Goal: Check status: Check status

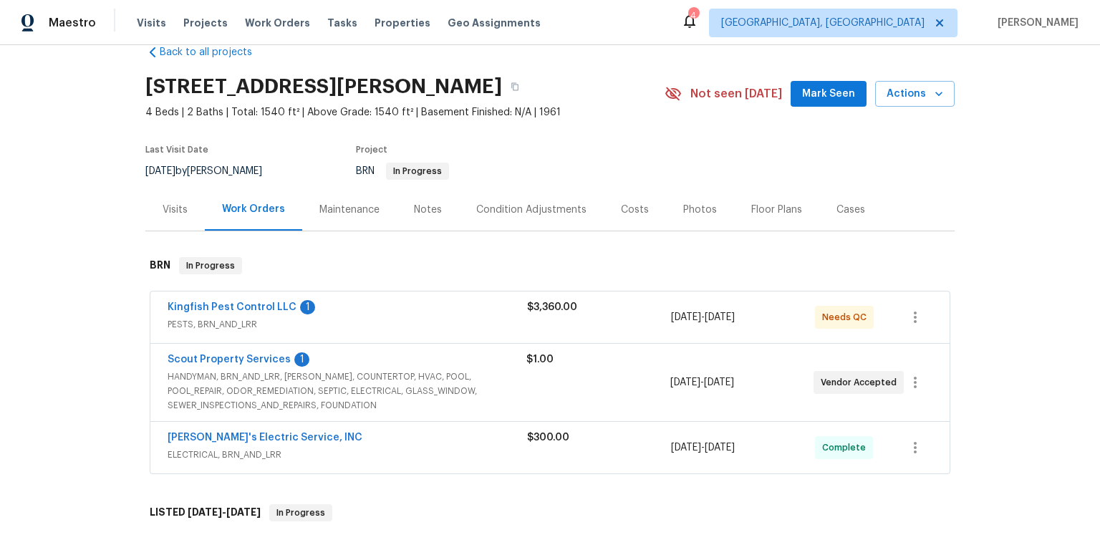
scroll to position [67, 0]
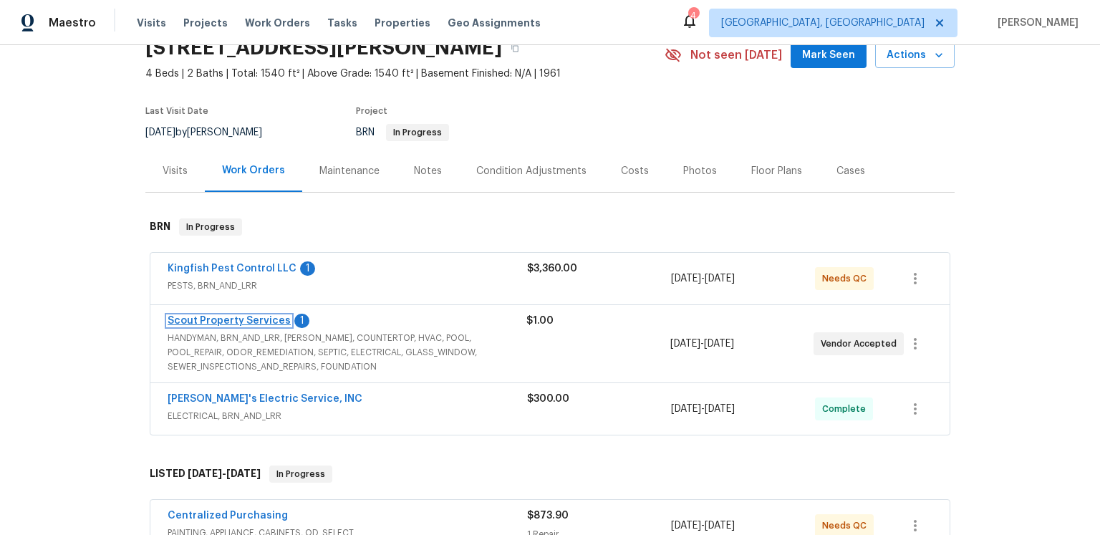
click at [270, 326] on link "Scout Property Services" at bounding box center [229, 321] width 123 height 10
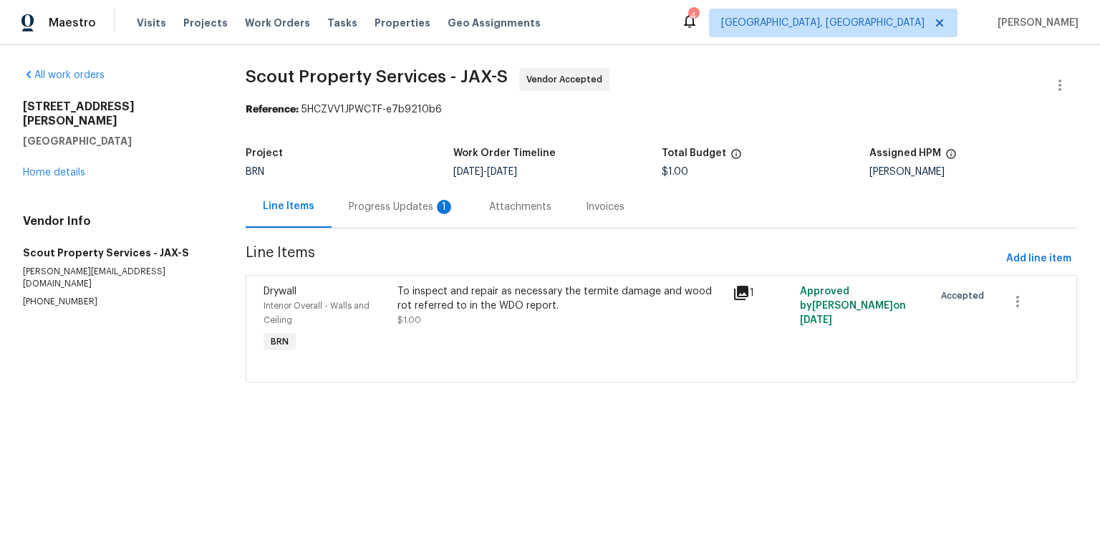
click at [422, 214] on div "Progress Updates 1" at bounding box center [402, 207] width 106 height 14
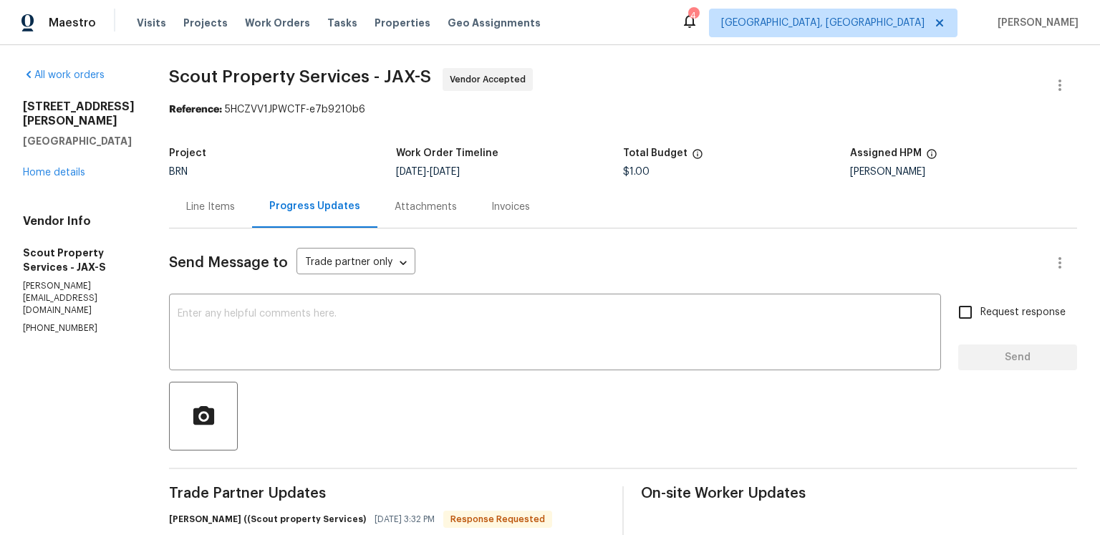
scroll to position [299, 0]
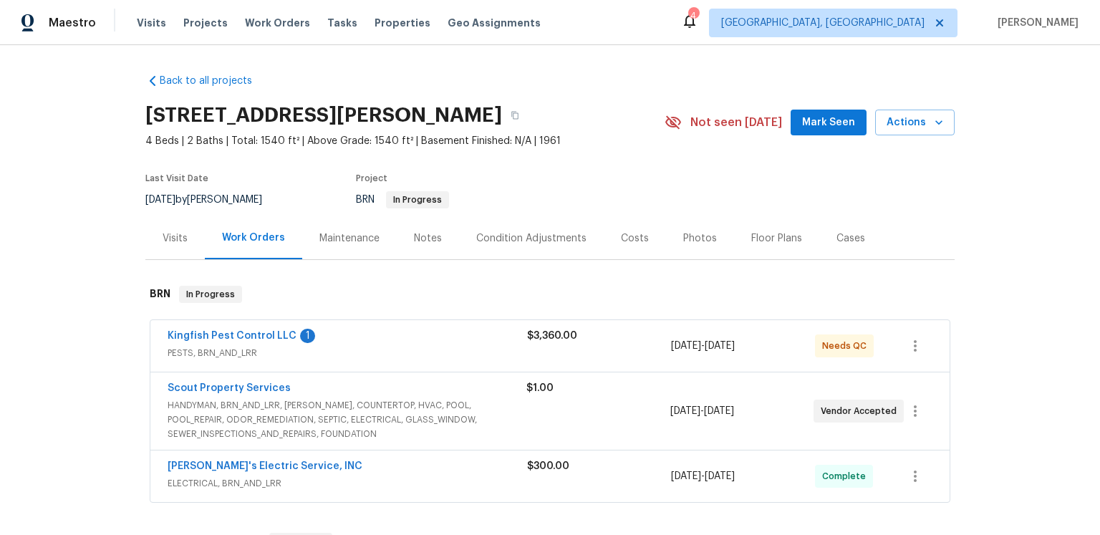
scroll to position [43, 0]
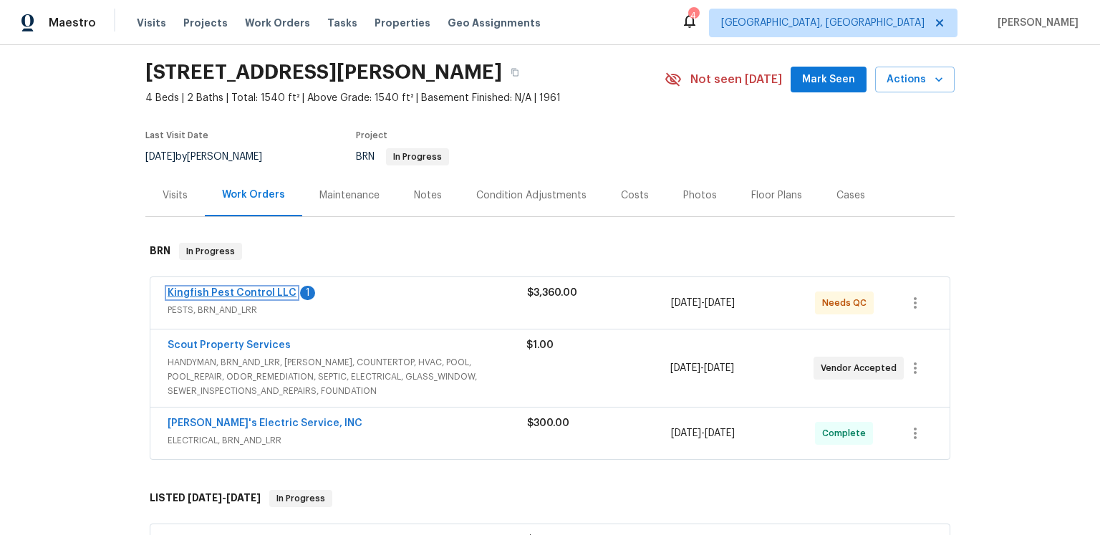
click at [290, 298] on link "Kingfish Pest Control LLC" at bounding box center [232, 293] width 129 height 10
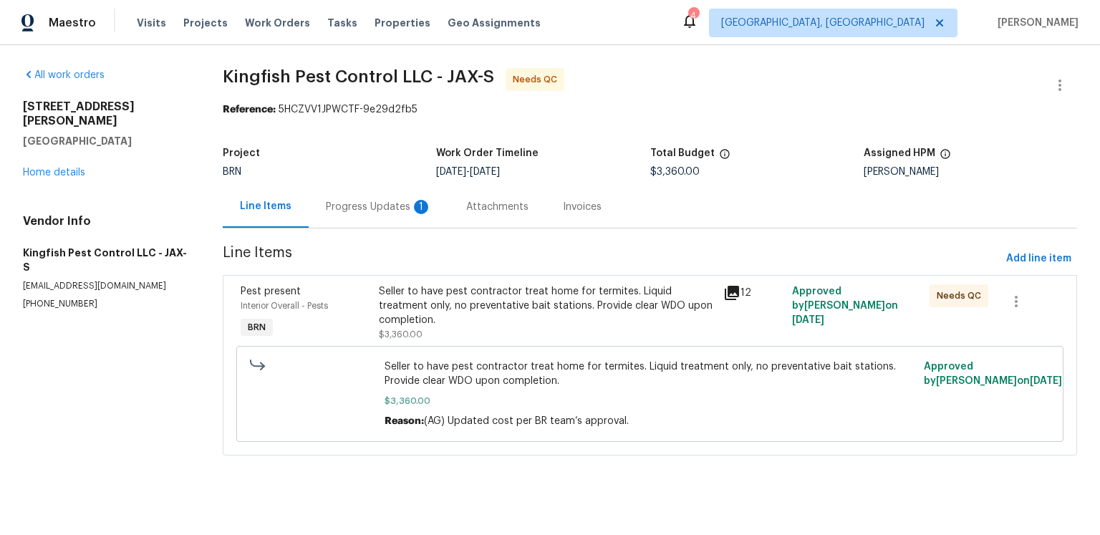
click at [388, 214] on div "Progress Updates 1" at bounding box center [379, 207] width 106 height 14
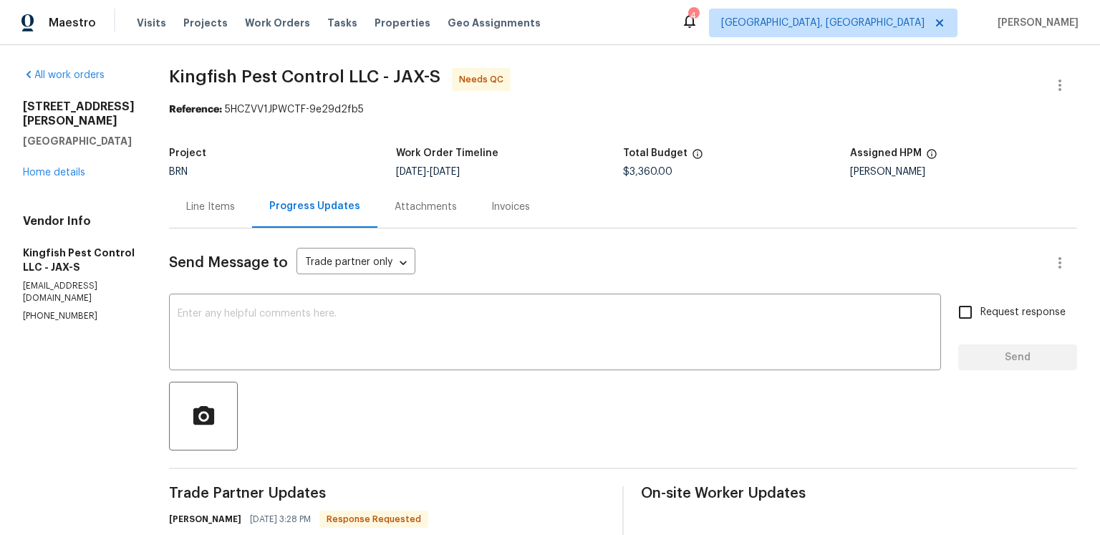
click at [556, 280] on div "Send Message to Trade partner only Trade partner only ​" at bounding box center [605, 263] width 873 height 34
click at [687, 75] on span "Kingfish Pest Control LLC - JAX-S Needs QC" at bounding box center [605, 85] width 873 height 34
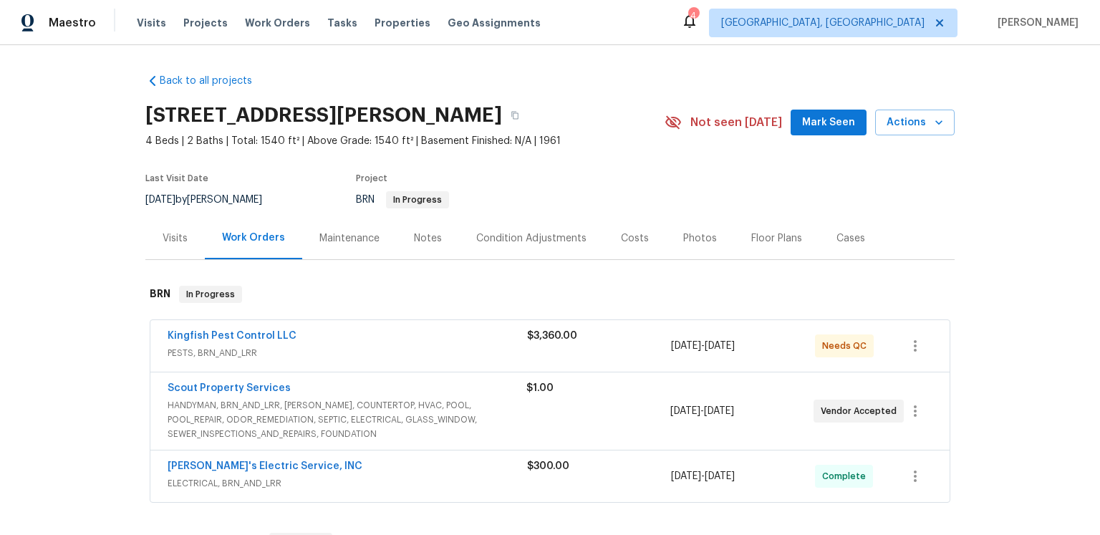
scroll to position [54, 0]
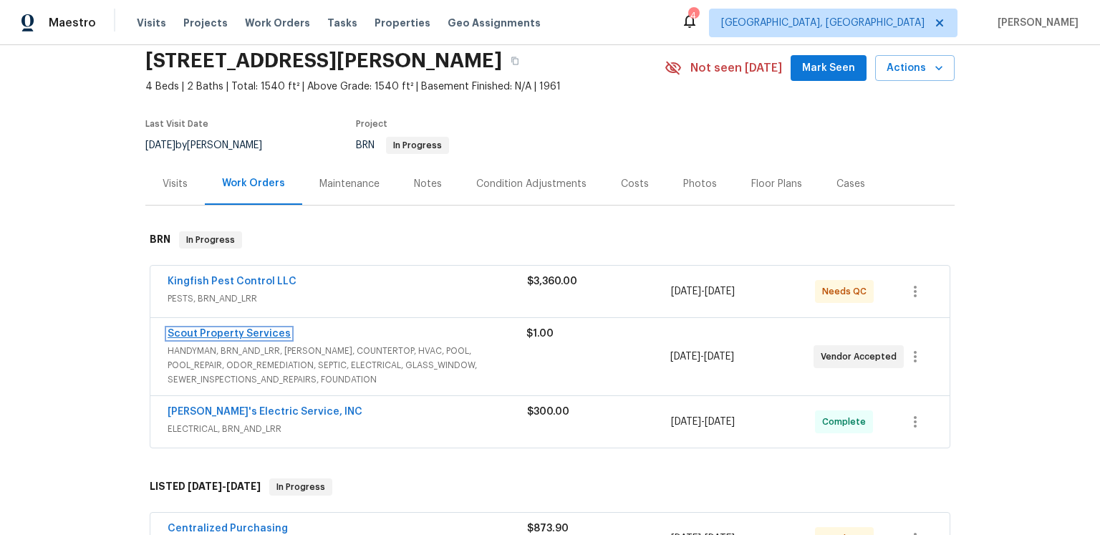
click at [285, 339] on link "Scout Property Services" at bounding box center [229, 334] width 123 height 10
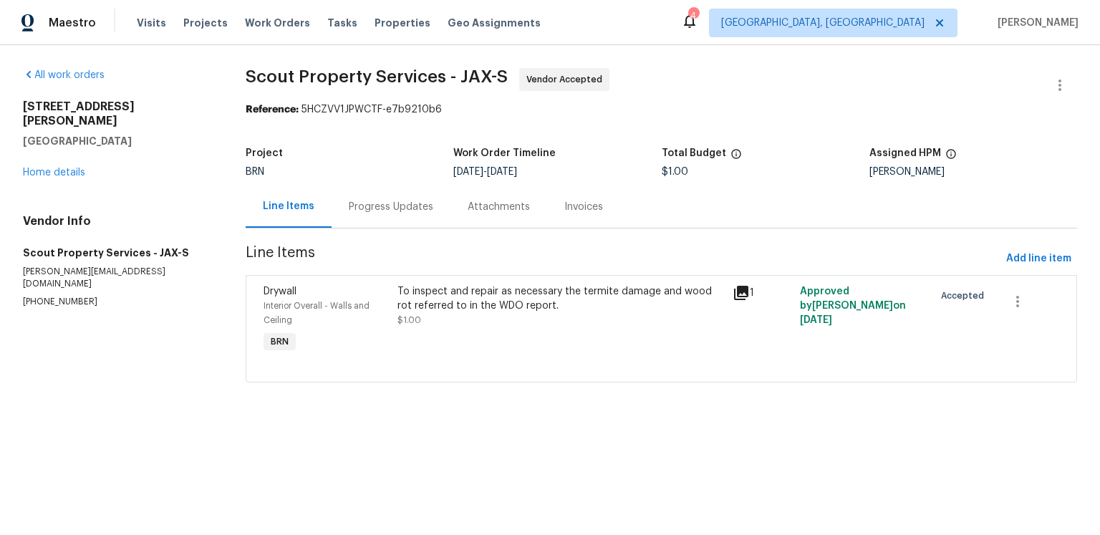
click at [421, 214] on div "Progress Updates" at bounding box center [391, 207] width 84 height 14
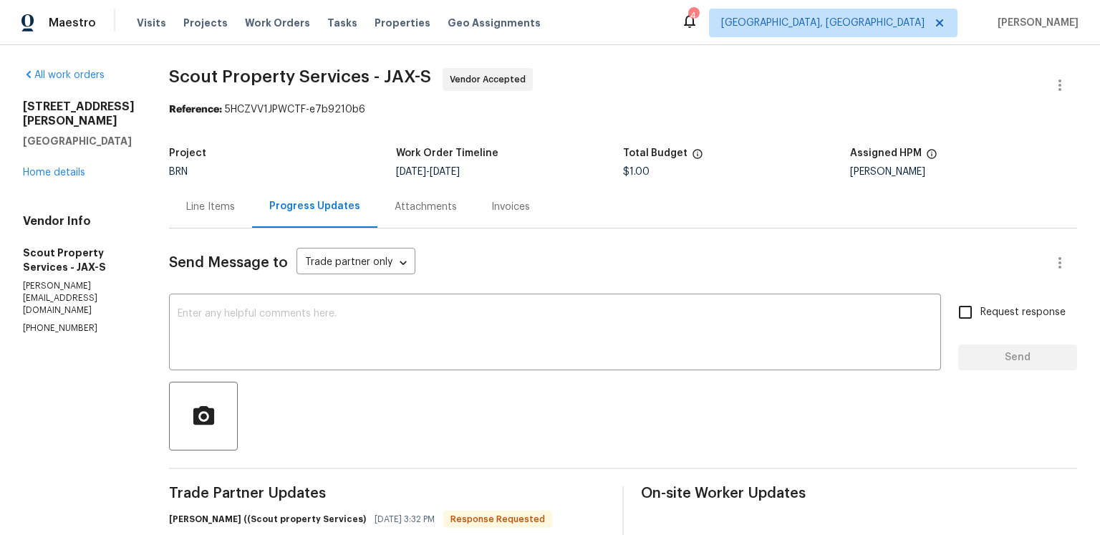
click at [457, 214] on div "Attachments" at bounding box center [425, 207] width 62 height 14
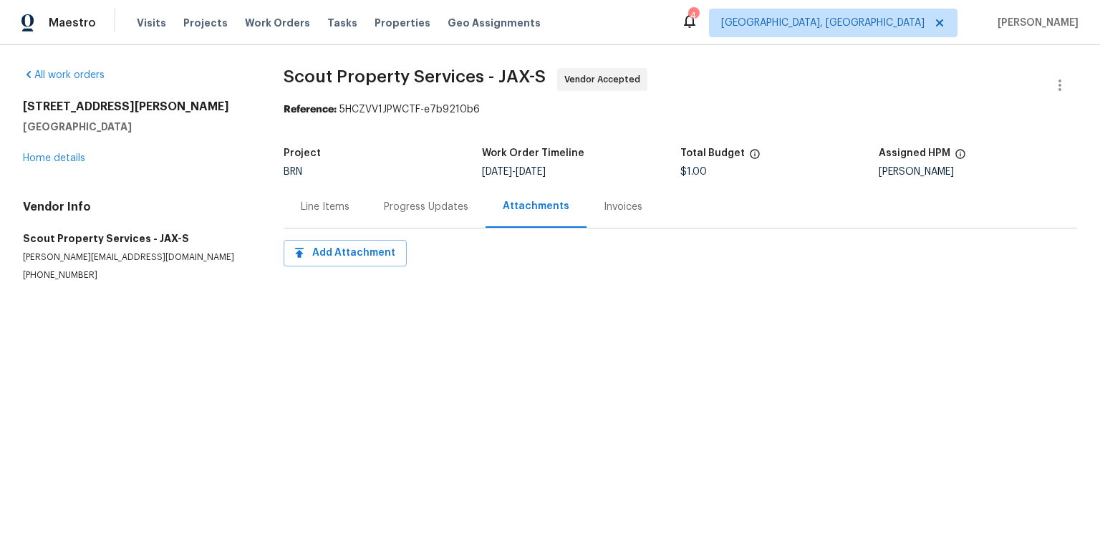
click at [659, 228] on div "Invoices" at bounding box center [622, 206] width 73 height 42
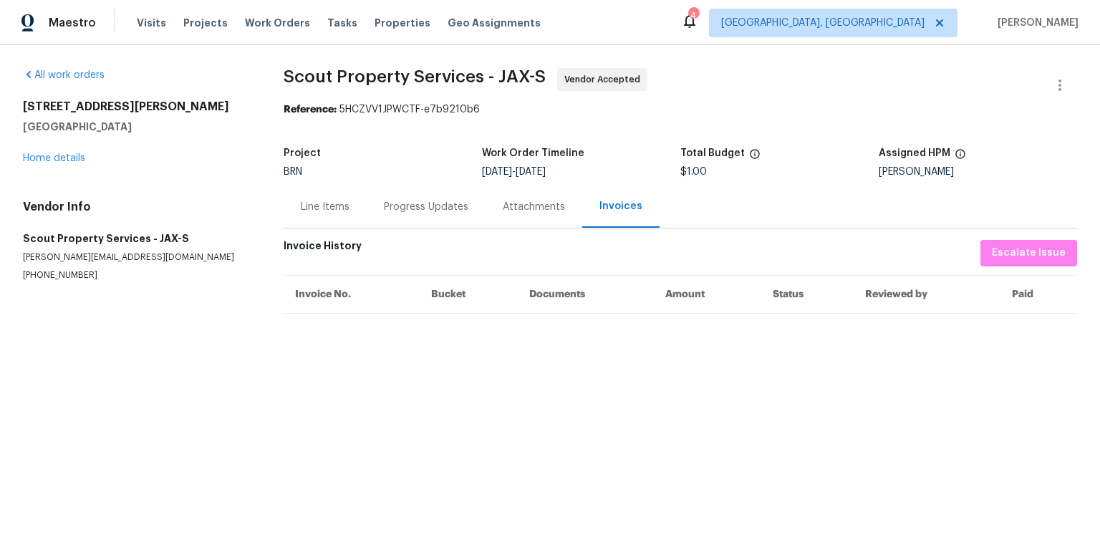
click at [339, 214] on div "Line Items" at bounding box center [325, 207] width 49 height 14
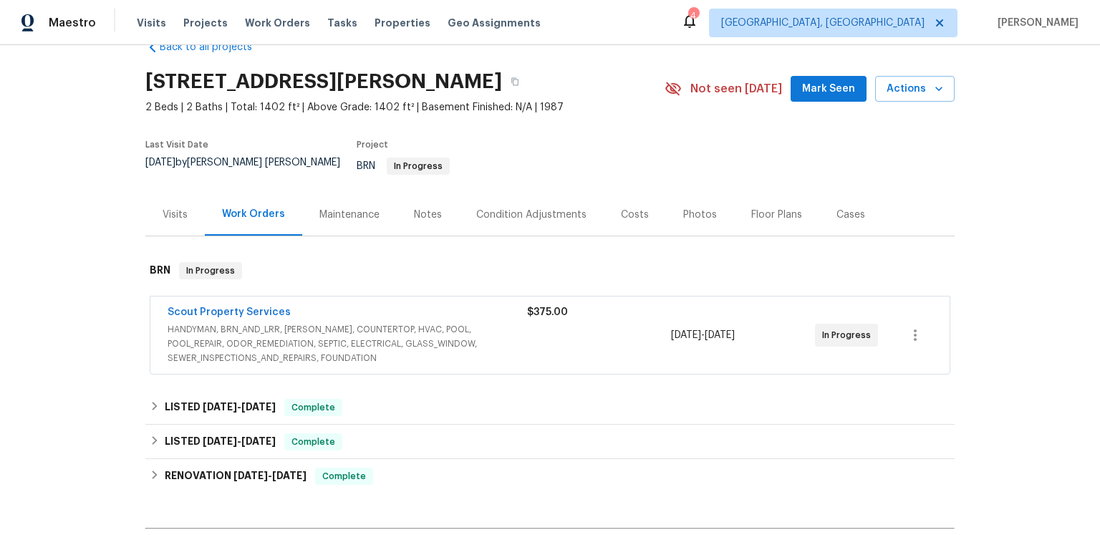
scroll to position [149, 0]
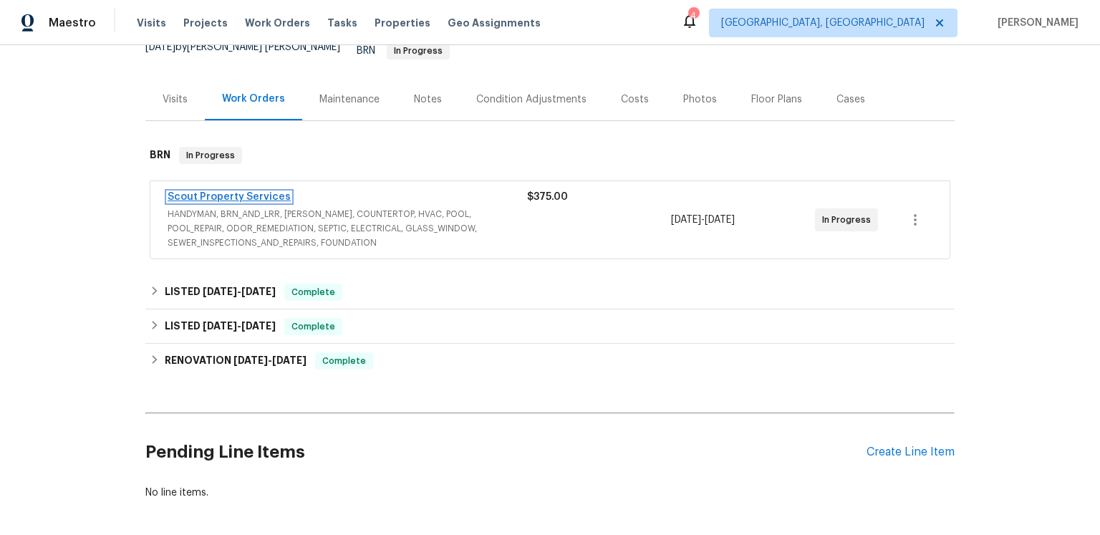
click at [291, 202] on link "Scout Property Services" at bounding box center [229, 197] width 123 height 10
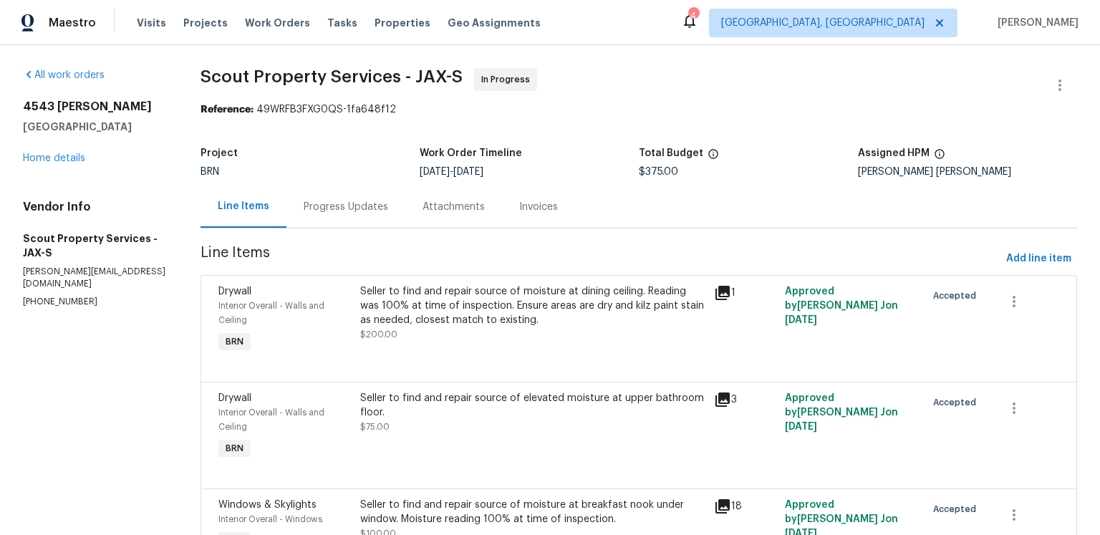
click at [367, 214] on div "Progress Updates" at bounding box center [346, 207] width 84 height 14
